Goal: Navigation & Orientation: Find specific page/section

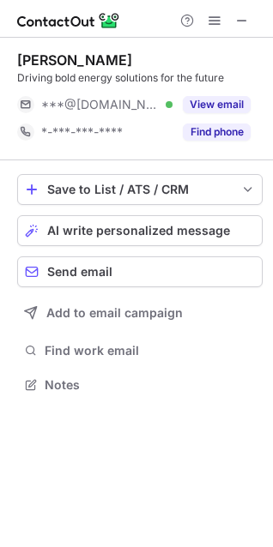
scroll to position [9, 8]
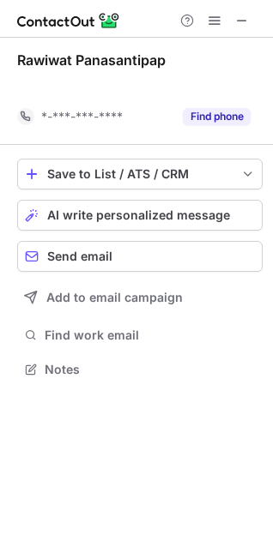
scroll to position [329, 273]
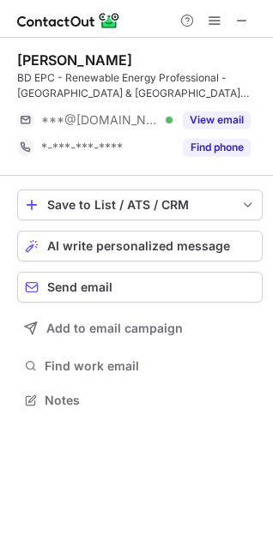
scroll to position [388, 273]
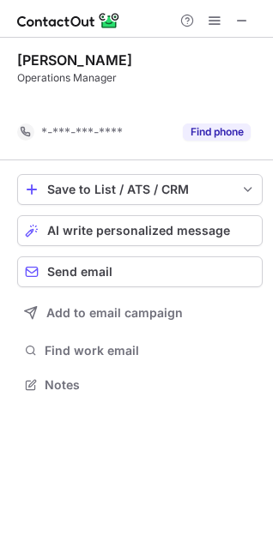
scroll to position [346, 273]
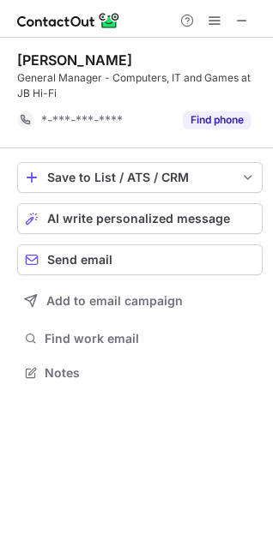
scroll to position [360, 273]
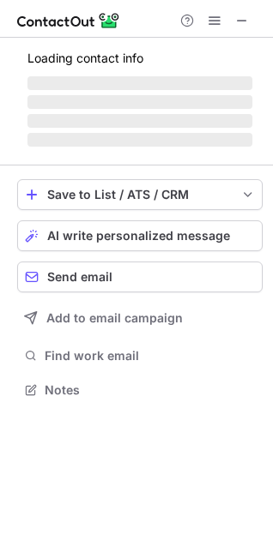
scroll to position [357, 273]
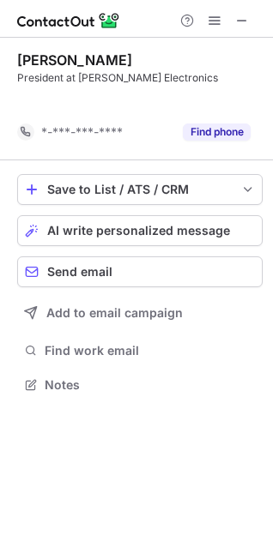
scroll to position [346, 273]
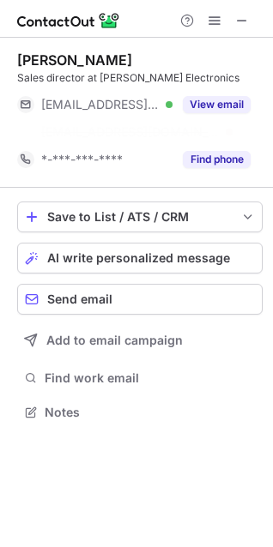
scroll to position [373, 273]
